Goal: Task Accomplishment & Management: Complete application form

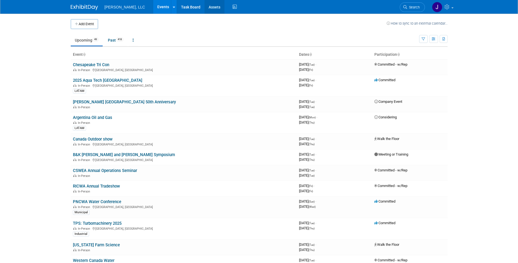
click at [205, 5] on link "Assets" at bounding box center [215, 7] width 20 height 14
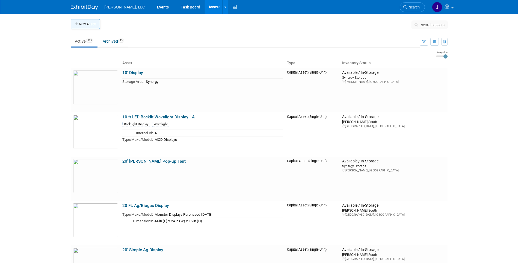
click at [84, 24] on button "New Asset" at bounding box center [85, 24] width 29 height 10
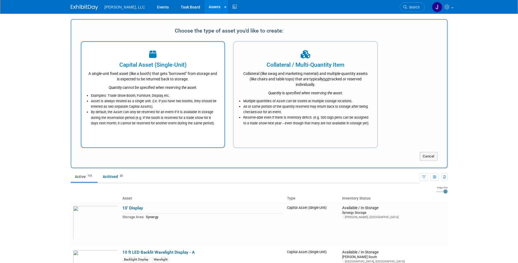
click at [191, 71] on div "A single-unit fixed asset (like a booth) that gets "borrowed" from storage and …" at bounding box center [153, 75] width 130 height 13
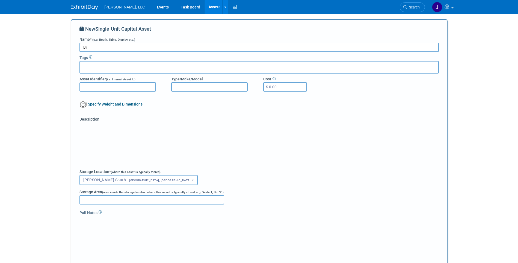
type input "B"
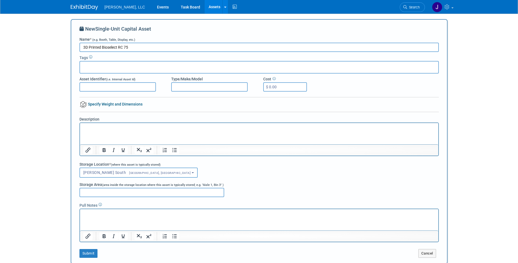
type input "3D Printed Bioselect RC 75"
click at [103, 69] on input "text" at bounding box center [104, 66] width 44 height 5
click at [135, 88] on input "Asset Identifier (i.e. Internal Asset Id)" at bounding box center [118, 86] width 77 height 9
type input "TS-120"
click at [181, 86] on input "Type/Make/Model" at bounding box center [209, 86] width 77 height 9
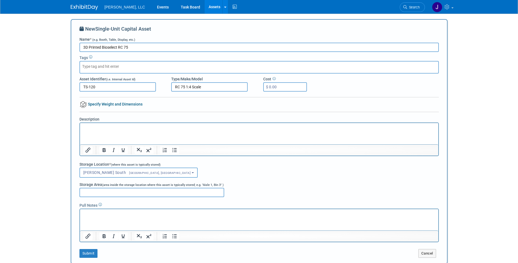
type input "RC 75 1:4 Scale"
click at [162, 49] on input "3D Printed Bioselect RC 75" at bounding box center [260, 47] width 360 height 9
type input "3D Printed Bioselect RC 75 1:4 Scale"
drag, startPoint x: 206, startPoint y: 87, endPoint x: 211, endPoint y: 88, distance: 5.2
click at [210, 88] on input "RC 75 1:4 Scale" at bounding box center [209, 86] width 77 height 9
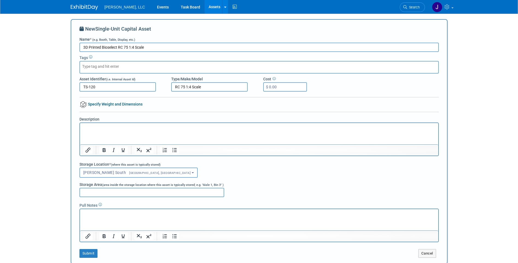
click at [285, 87] on input "$ 0.00" at bounding box center [285, 86] width 44 height 9
type input "$ 500.00"
click at [114, 104] on link "Specify Weight and Dimensions" at bounding box center [111, 104] width 63 height 4
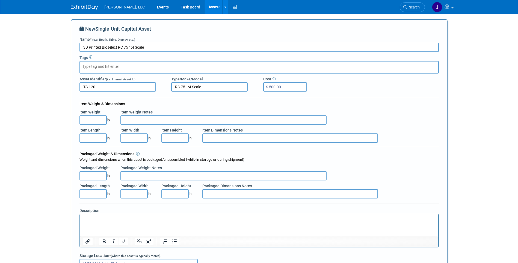
click at [93, 137] on input "Item Length" at bounding box center [93, 137] width 27 height 9
type input "34.50"
type input "20.50"
type input "11.5"
click at [101, 122] on input "Item Weight" at bounding box center [93, 119] width 27 height 9
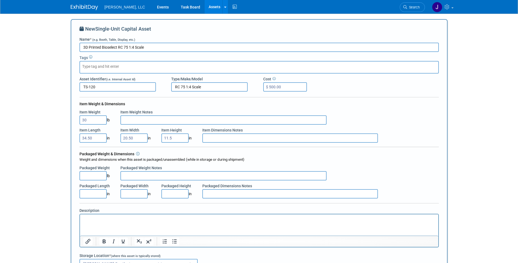
type input "30.00"
click at [107, 69] on input "text" at bounding box center [104, 66] width 44 height 5
click at [148, 68] on div at bounding box center [260, 67] width 360 height 13
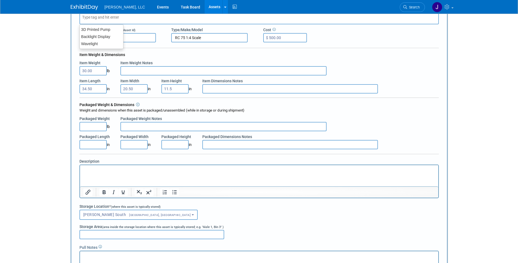
scroll to position [109, 0]
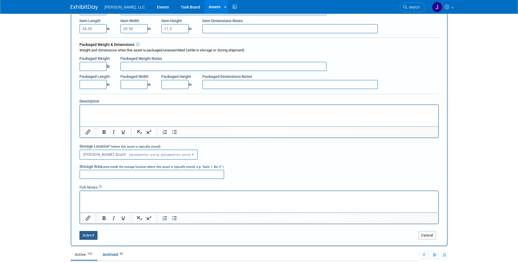
click at [88, 236] on button "Submit" at bounding box center [89, 235] width 18 height 9
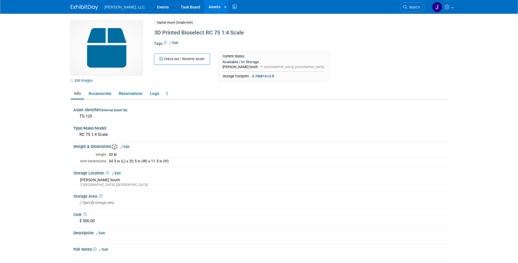
click at [205, 8] on link "Assets" at bounding box center [215, 7] width 20 height 14
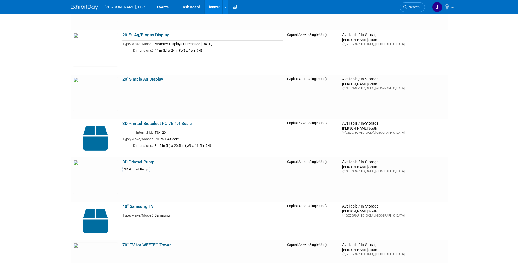
scroll to position [181, 0]
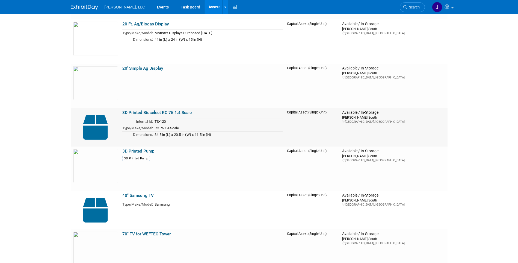
click at [216, 119] on td "TS-120" at bounding box center [218, 121] width 130 height 7
click at [101, 118] on img at bounding box center [95, 127] width 45 height 34
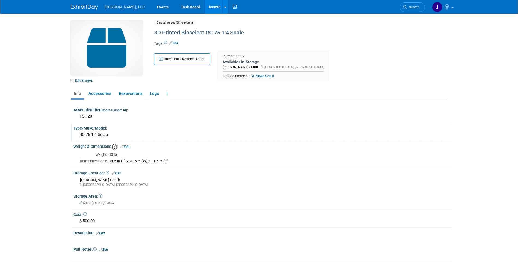
click at [111, 134] on div "RC 75 1:4 Scale" at bounding box center [263, 134] width 370 height 8
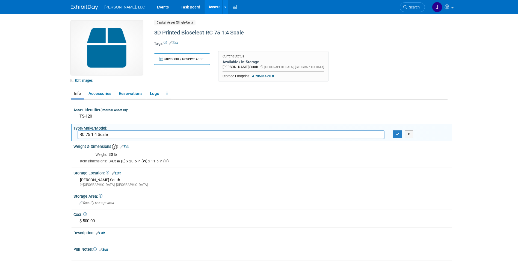
click at [189, 136] on input "RC 75 1:4 Scale" at bounding box center [231, 134] width 307 height 8
type input "RC 75 1:4 Scale (Airtag #7 RC75)"
click at [397, 135] on icon "button" at bounding box center [398, 134] width 4 height 4
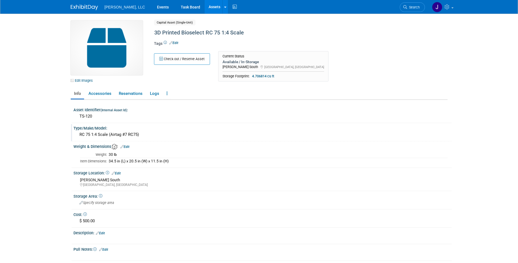
click at [205, 10] on link "Assets" at bounding box center [215, 7] width 20 height 14
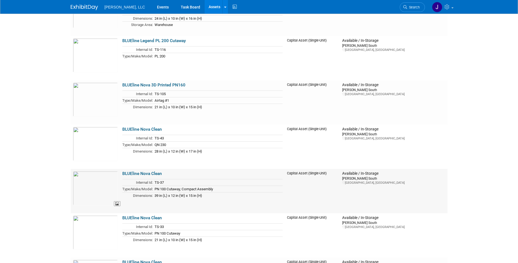
scroll to position [793, 0]
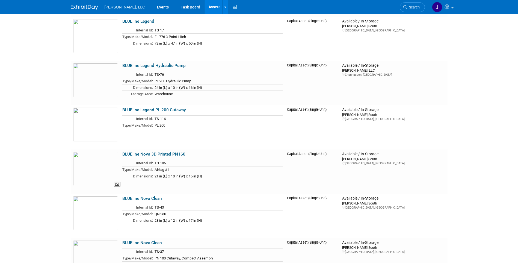
click at [105, 168] on img at bounding box center [95, 169] width 45 height 34
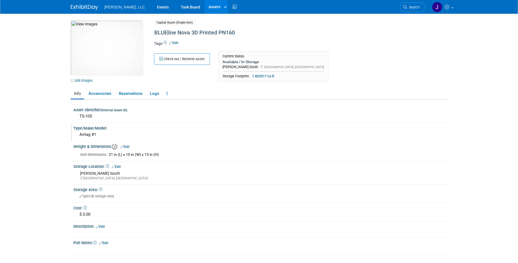
click at [81, 128] on div "Type/Make/Model:" at bounding box center [263, 127] width 379 height 7
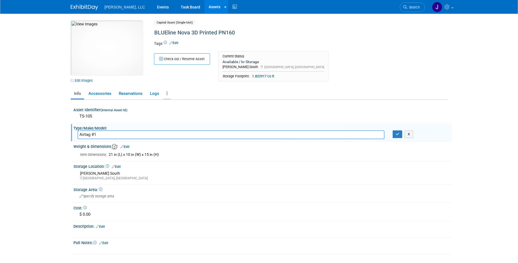
click at [169, 93] on link at bounding box center [166, 94] width 7 height 10
click at [275, 95] on ul "Info Accessories Reservations Logs Reservation Policy Copy/Duplicate Asset Arch…" at bounding box center [259, 93] width 377 height 11
click at [175, 42] on link "Edit" at bounding box center [173, 43] width 9 height 4
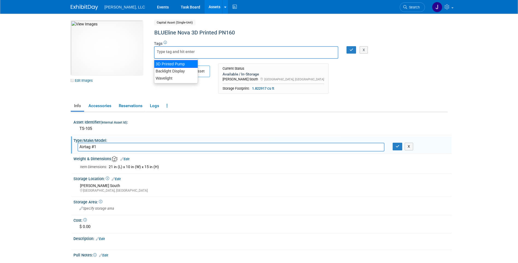
click at [170, 65] on div "3D Printed Pump" at bounding box center [176, 64] width 44 height 8
type input "3D Printed Pump"
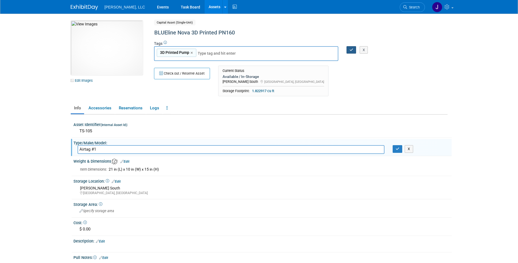
click at [352, 52] on button "button" at bounding box center [352, 50] width 10 height 8
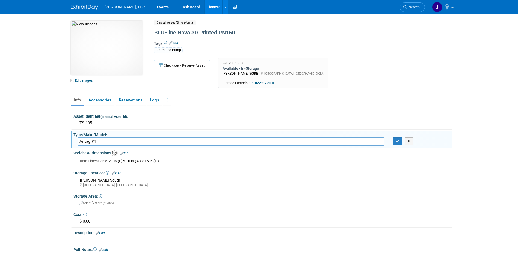
click at [205, 8] on link "Assets" at bounding box center [215, 7] width 20 height 14
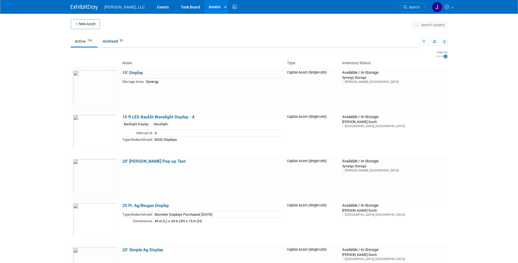
click at [381, 45] on ul "Active 114 Archived 23" at bounding box center [245, 42] width 349 height 12
click at [425, 44] on button "button" at bounding box center [424, 42] width 8 height 8
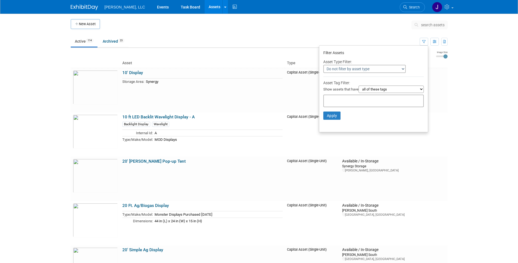
click at [401, 69] on select "Do not filter by asset type Only show Single-Unit Capital Assets Only show Coll…" at bounding box center [365, 69] width 83 height 8
click at [415, 89] on select "all of these tags any one of these tags only and exactly these specific tags" at bounding box center [391, 89] width 65 height 7
click at [335, 102] on input "text" at bounding box center [348, 99] width 44 height 5
click at [344, 114] on div "3D Printed Pump" at bounding box center [343, 113] width 44 height 8
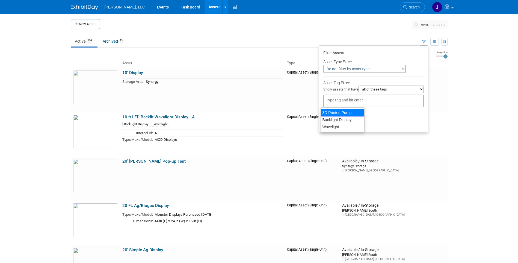
type input "3D Printed Pump"
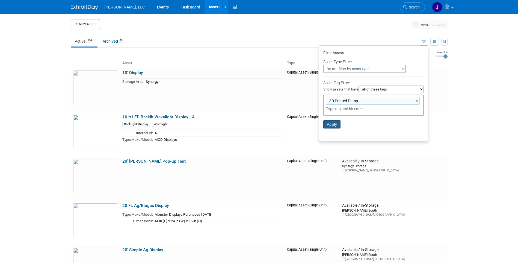
click at [332, 127] on button "Apply" at bounding box center [332, 124] width 17 height 8
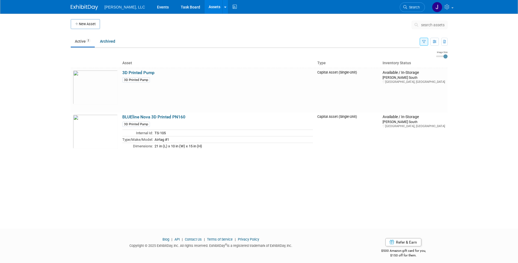
click at [205, 8] on link "Assets" at bounding box center [215, 7] width 20 height 14
click at [425, 43] on icon "button" at bounding box center [425, 42] width 4 height 4
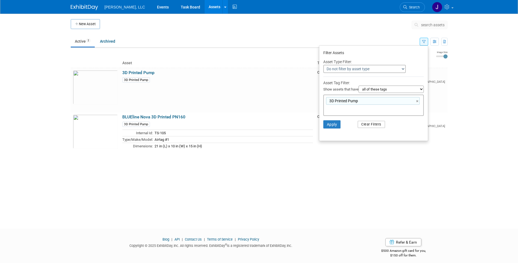
click at [369, 124] on button "Clear Filters" at bounding box center [371, 124] width 27 height 7
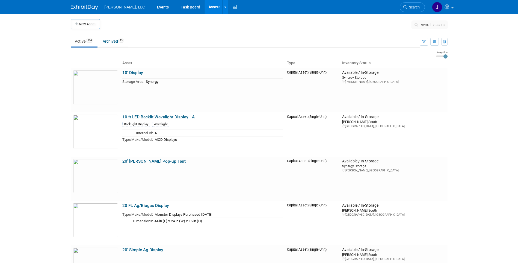
click at [466, 140] on body "[PERSON_NAME], LLC Events Task Board Assets New Asset Search Assets Bulk Upload…" at bounding box center [259, 131] width 518 height 263
